Goal: Entertainment & Leisure: Consume media (video, audio)

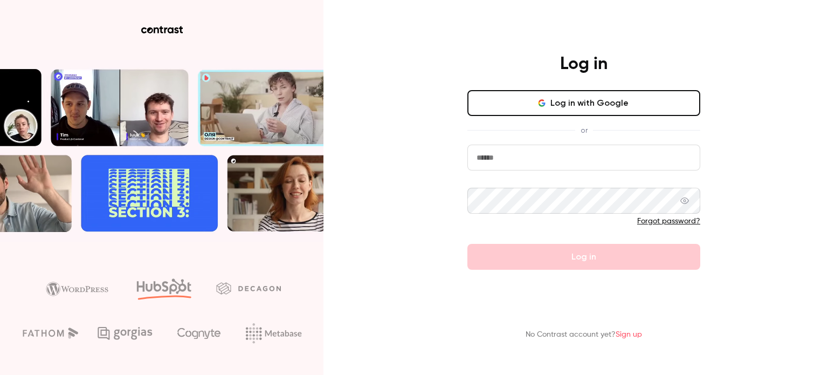
click at [509, 159] on input "email" at bounding box center [583, 157] width 233 height 26
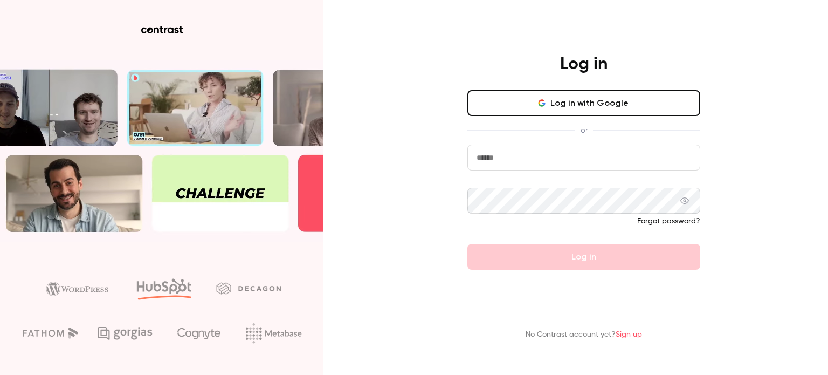
type input "**********"
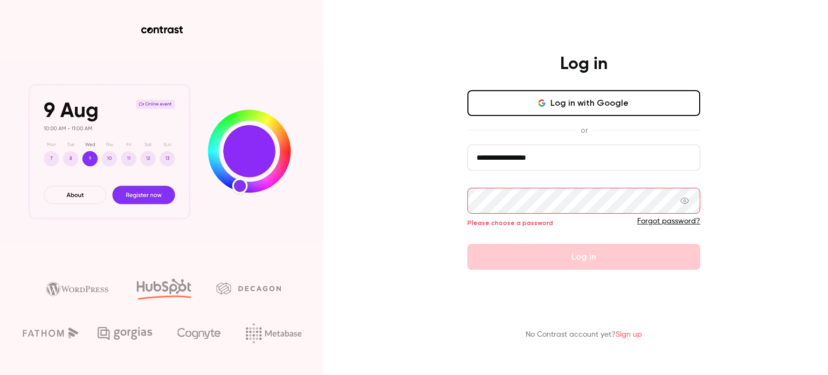
click at [571, 98] on button "Log in with Google" at bounding box center [583, 103] width 233 height 26
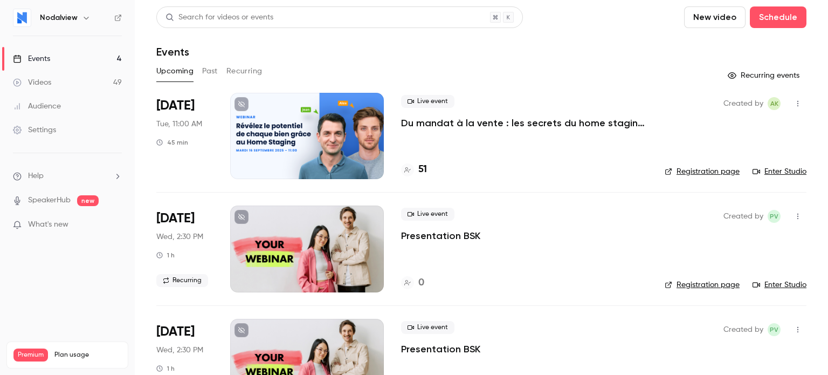
click at [82, 84] on link "Videos 49" at bounding box center [67, 83] width 135 height 24
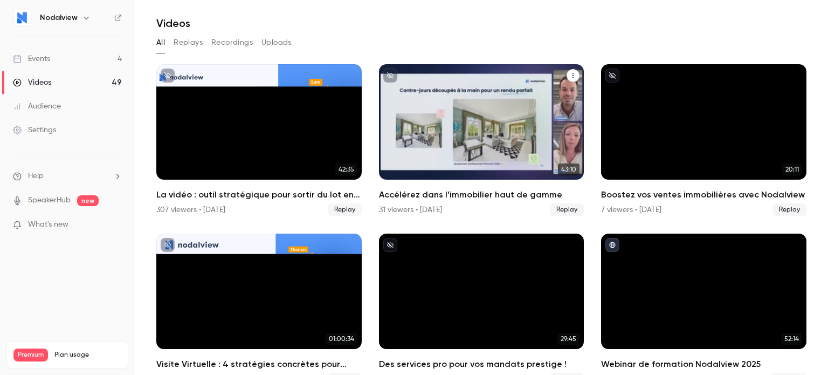
scroll to position [54, 0]
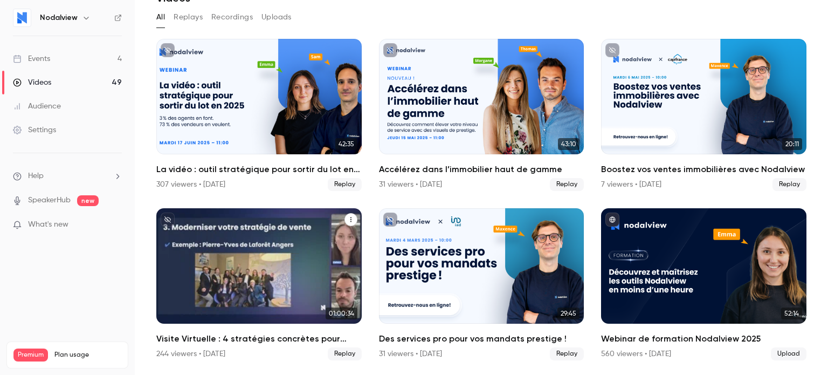
click at [231, 264] on div "Visite Virtuelle : 4 stratégies concrètes pour maximiser vos performances" at bounding box center [258, 265] width 205 height 115
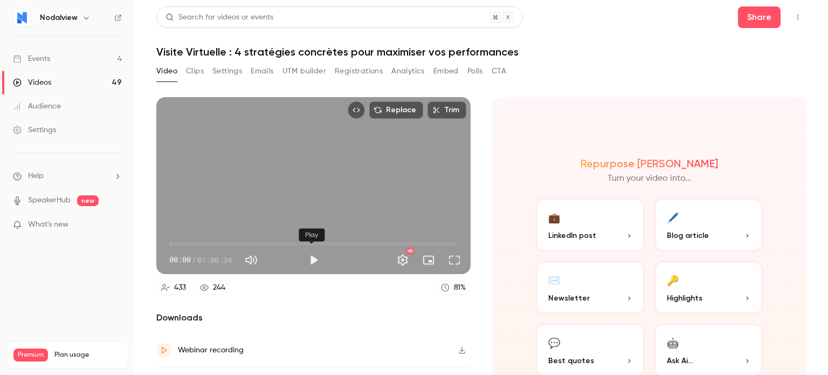
click at [311, 255] on button "Play" at bounding box center [314, 260] width 22 height 22
type input "***"
click at [448, 262] on button "Full screen" at bounding box center [455, 260] width 22 height 22
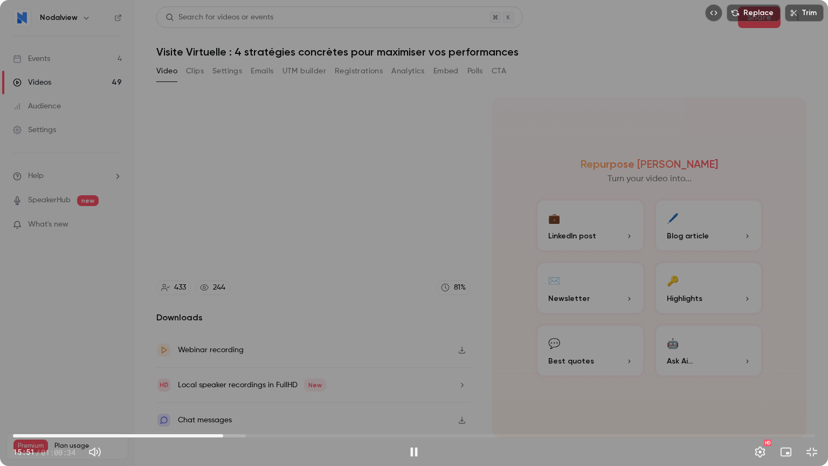
drag, startPoint x: 261, startPoint y: 193, endPoint x: 261, endPoint y: 186, distance: 7.0
click at [263, 192] on div "Replace Trim 15:51 15:51 / 01:00:34 HD" at bounding box center [414, 233] width 828 height 466
click at [255, 120] on div "Replace Trim 15:52 15:52 / 01:00:34 HD" at bounding box center [414, 233] width 828 height 466
click at [255, 374] on span "15:53" at bounding box center [414, 435] width 802 height 17
click at [289, 374] on span "20:50" at bounding box center [414, 435] width 802 height 17
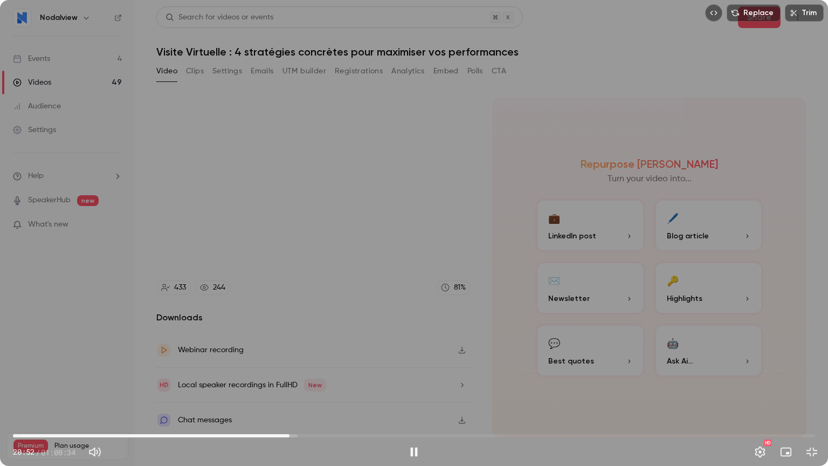
click at [345, 374] on span "20:52" at bounding box center [414, 435] width 802 height 17
click at [365, 374] on span "26:37" at bounding box center [414, 435] width 802 height 17
click at [358, 374] on span "26:03" at bounding box center [414, 435] width 802 height 17
click at [347, 374] on span "25:14" at bounding box center [414, 435] width 802 height 17
click at [349, 374] on span "25:16" at bounding box center [347, 435] width 3 height 3
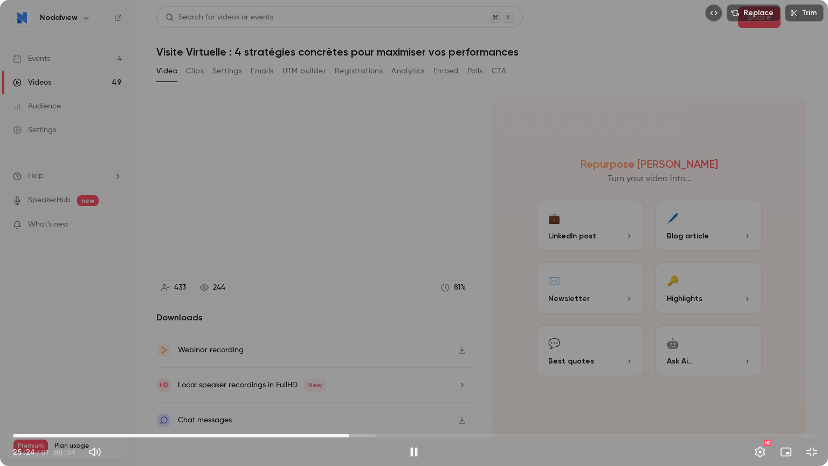
click at [349, 374] on span "25:24" at bounding box center [349, 435] width 3 height 3
click at [345, 326] on div "Replace Trim 26:50 26:50 / 01:00:34 HD" at bounding box center [414, 233] width 828 height 466
type input "****"
